Goal: Check status: Check status

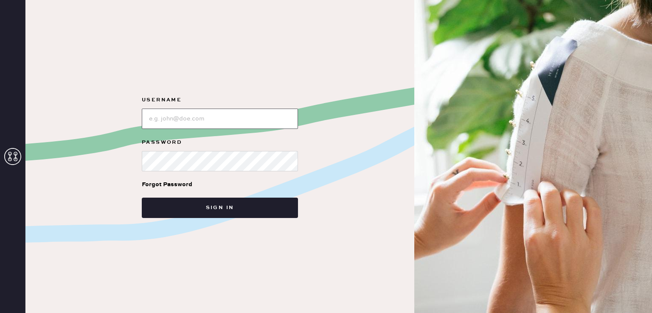
click at [200, 118] on input "loginName" at bounding box center [220, 119] width 156 height 20
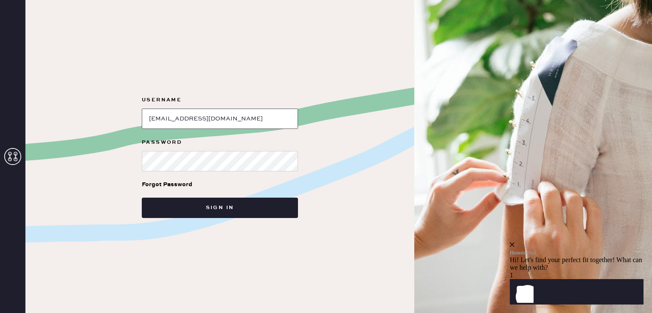
type input "[EMAIL_ADDRESS][DOMAIN_NAME]"
click at [142, 198] on button "Sign in" at bounding box center [220, 208] width 156 height 20
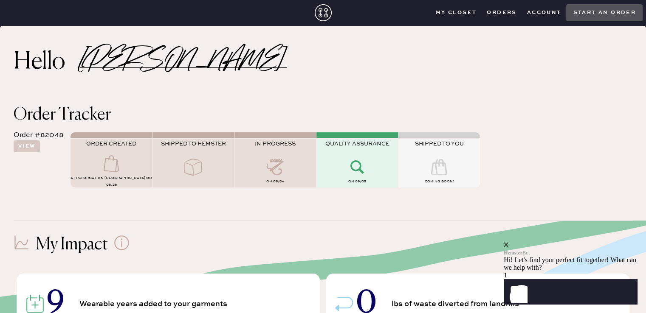
click at [353, 165] on icon at bounding box center [357, 167] width 34 height 17
click at [20, 148] on button "View" at bounding box center [27, 147] width 26 height 12
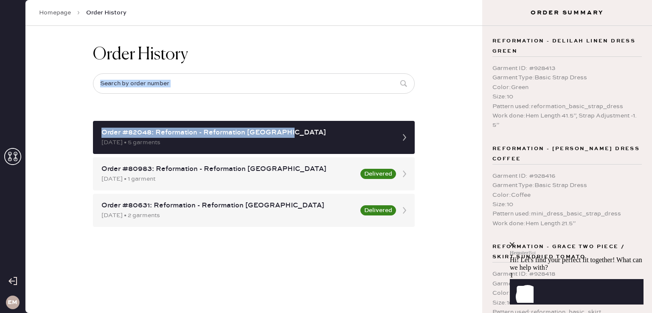
drag, startPoint x: 284, startPoint y: 136, endPoint x: 333, endPoint y: 92, distance: 66.4
click at [333, 92] on div "Order History Order #82048: Reformation - Reformation [GEOGRAPHIC_DATA] [DATE] …" at bounding box center [253, 136] width 335 height 220
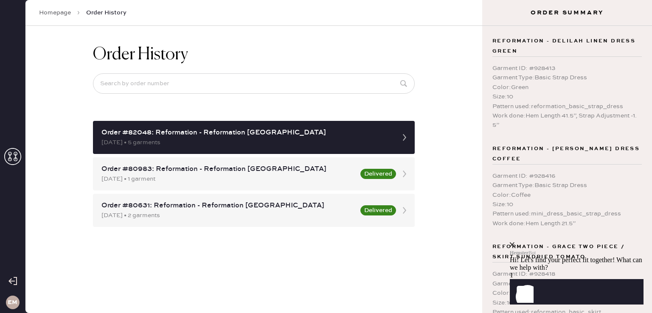
click at [346, 104] on div "Order History Order #82048: Reformation - Reformation [GEOGRAPHIC_DATA] [DATE] …" at bounding box center [253, 136] width 335 height 220
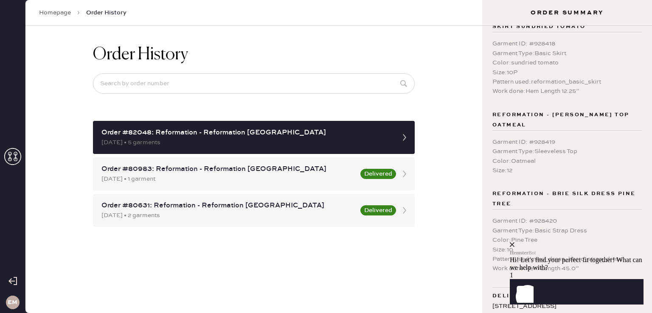
scroll to position [253, 0]
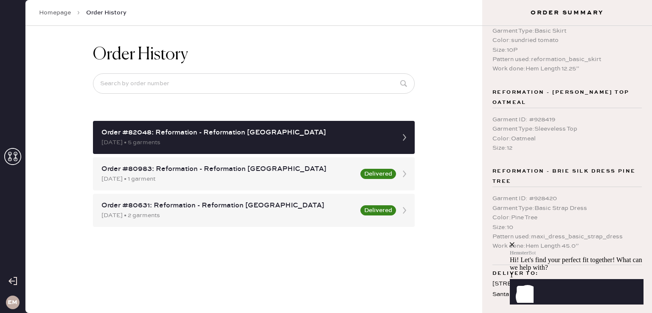
click at [515, 242] on icon "close" at bounding box center [512, 244] width 5 height 5
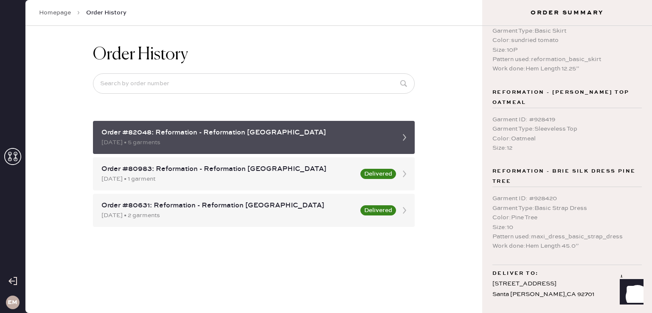
click at [323, 133] on div "Order #82048: Reformation - Reformation [GEOGRAPHIC_DATA]" at bounding box center [246, 133] width 290 height 10
click at [398, 129] on icon at bounding box center [404, 137] width 17 height 17
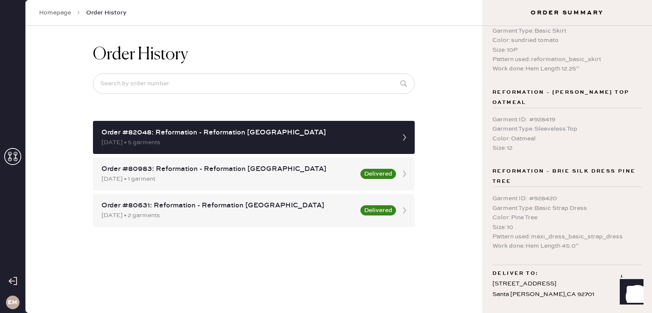
click at [51, 18] on div "Homepage Order History" at bounding box center [253, 13] width 457 height 26
click at [62, 12] on link "Homepage" at bounding box center [55, 12] width 32 height 8
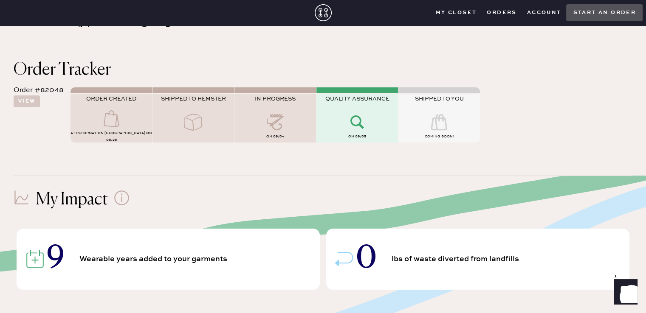
scroll to position [45, 0]
click at [362, 128] on icon at bounding box center [357, 121] width 34 height 17
